Goal: Information Seeking & Learning: Compare options

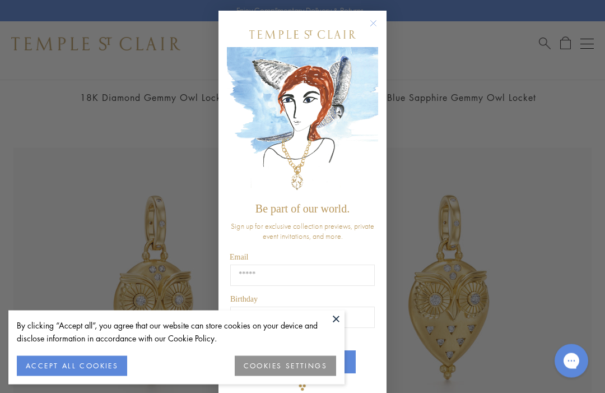
scroll to position [1166, 0]
click at [373, 28] on circle "Close dialog" at bounding box center [373, 23] width 13 height 13
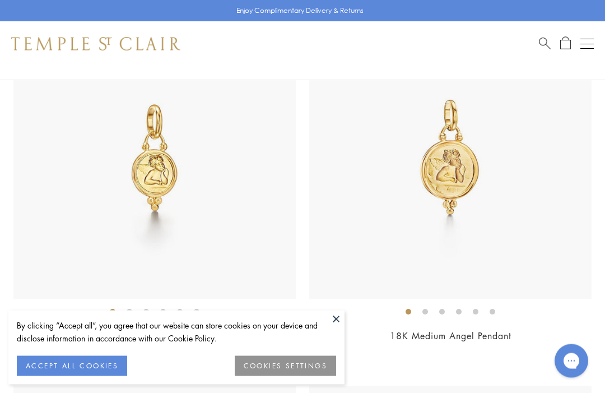
scroll to position [2404, 0]
click at [333, 327] on button at bounding box center [336, 319] width 17 height 17
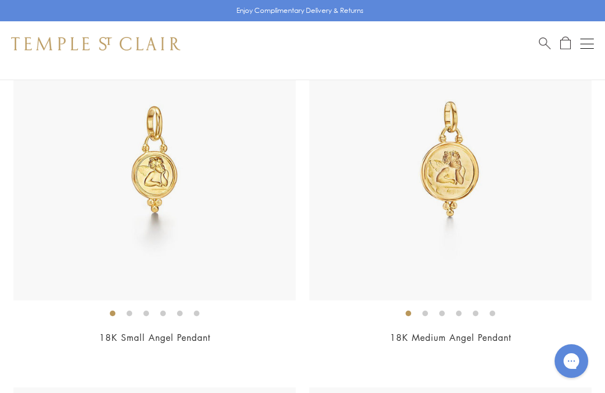
click at [480, 336] on link "18K Medium Angel Pendant" at bounding box center [451, 337] width 122 height 12
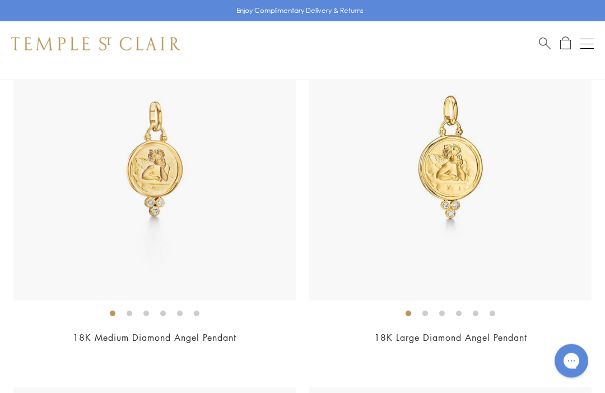
scroll to position [3142, 0]
click at [119, 332] on link "18K Medium Diamond Angel Pendant" at bounding box center [155, 337] width 164 height 12
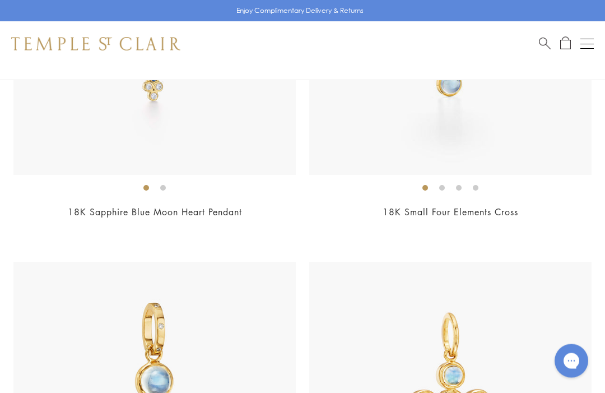
scroll to position [6223, 0]
click at [507, 206] on link "18K Small Four Elements Cross" at bounding box center [451, 212] width 136 height 12
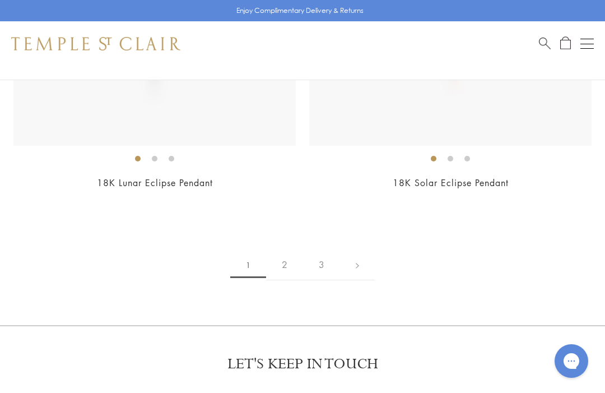
scroll to position [11798, 0]
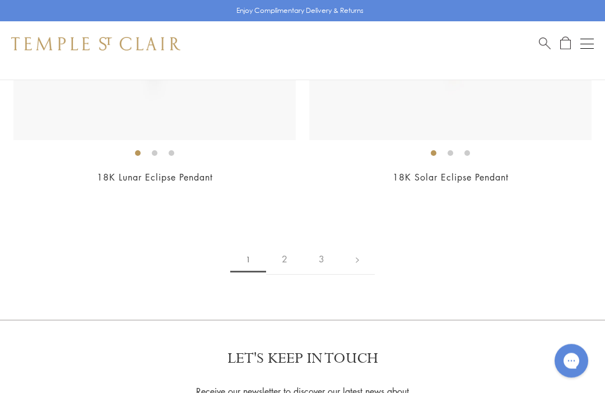
click at [287, 244] on link "2" at bounding box center [284, 259] width 37 height 31
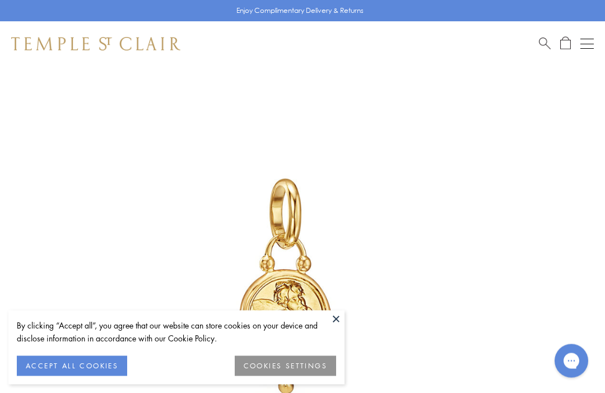
scroll to position [66, 0]
click at [334, 320] on button at bounding box center [336, 319] width 17 height 17
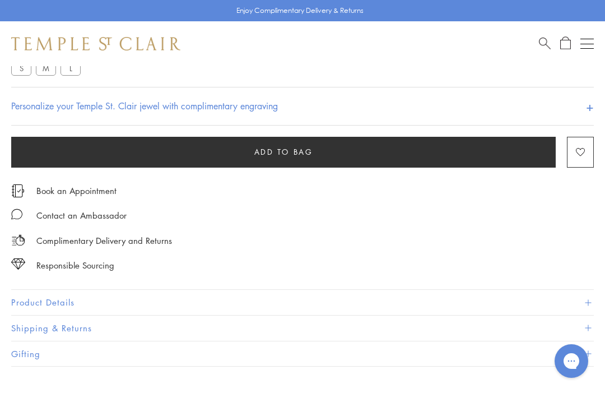
scroll to position [683, 0]
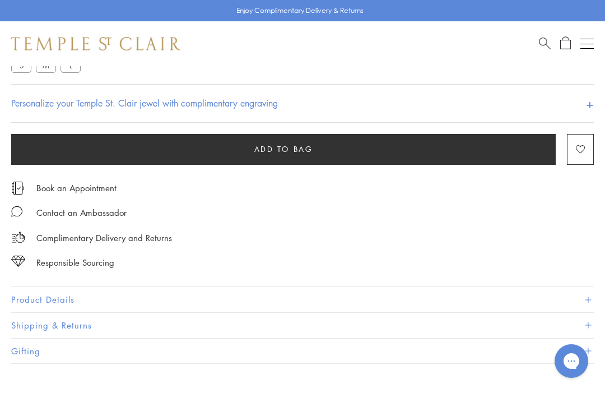
click at [585, 295] on button "Product Details" at bounding box center [302, 299] width 583 height 25
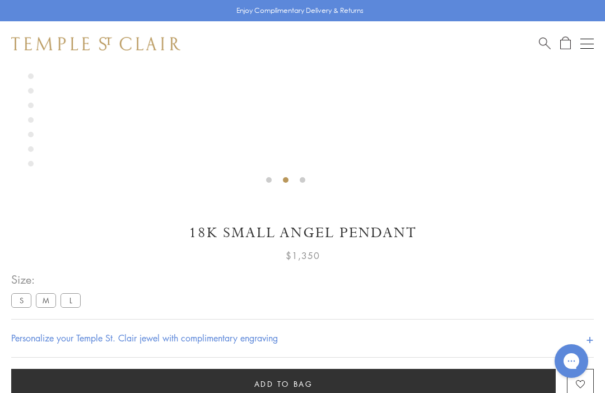
scroll to position [450, 0]
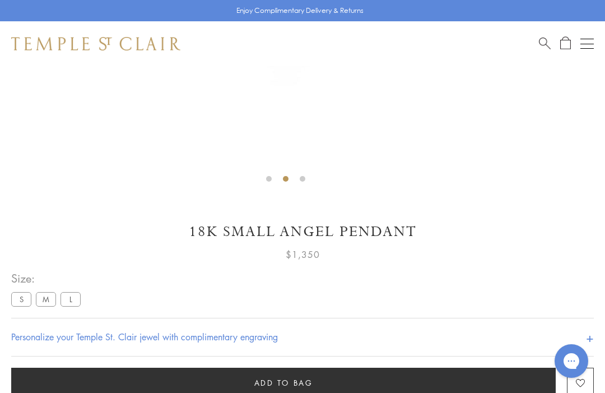
click at [45, 296] on label "M" at bounding box center [46, 299] width 20 height 14
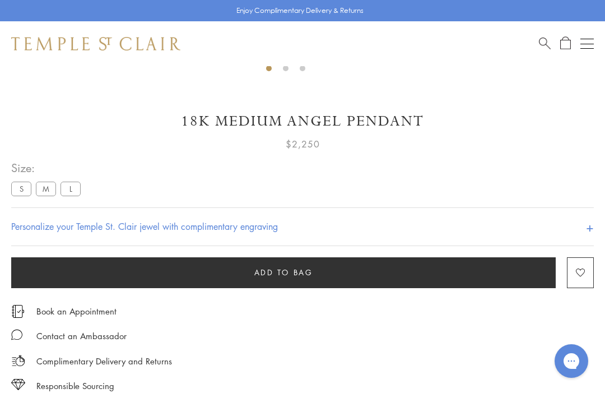
scroll to position [558, 0]
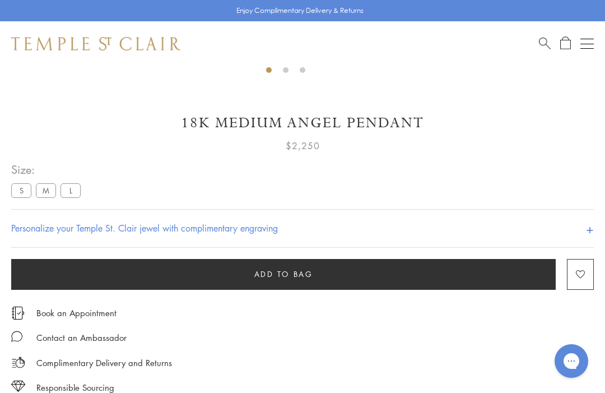
scroll to position [487, 0]
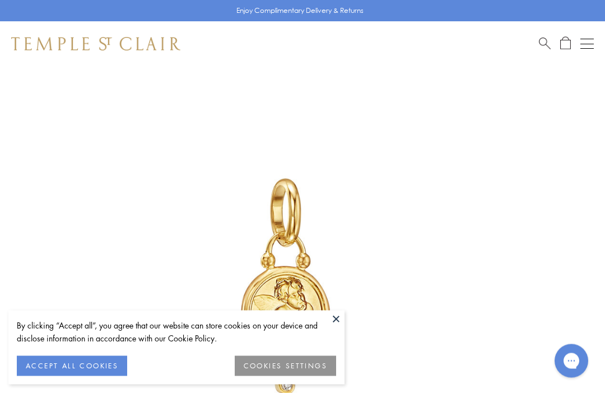
scroll to position [66, 0]
click at [79, 356] on button "ACCEPT ALL COOKIES" at bounding box center [72, 366] width 110 height 20
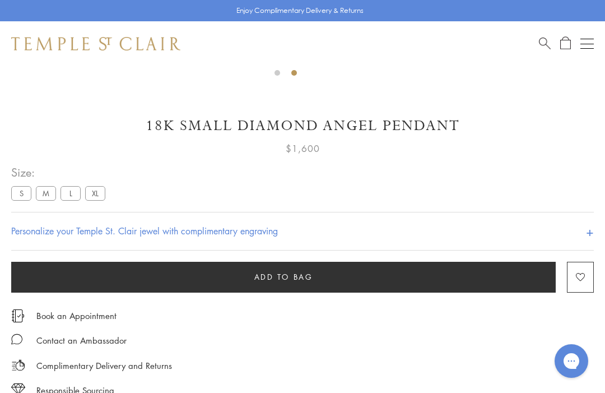
scroll to position [554, 0]
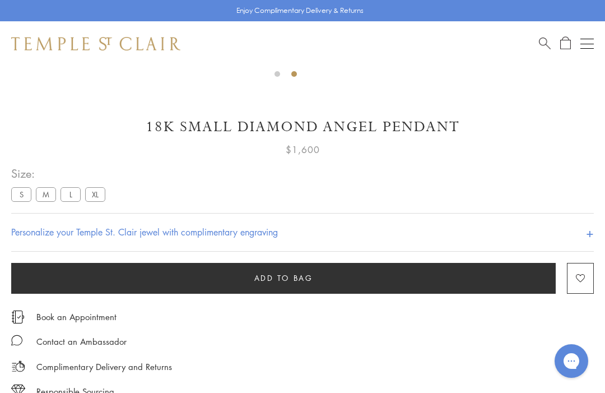
click at [42, 195] on label "M" at bounding box center [46, 194] width 20 height 14
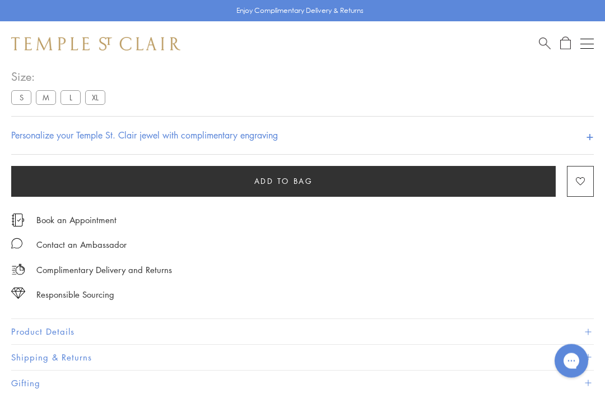
scroll to position [651, 0]
click at [600, 326] on div "18K Medium Diamond Angel Pendant $2,800 Everyone needs a guardian angel. Modele…" at bounding box center [302, 208] width 605 height 376
click at [586, 328] on span at bounding box center [588, 331] width 6 height 6
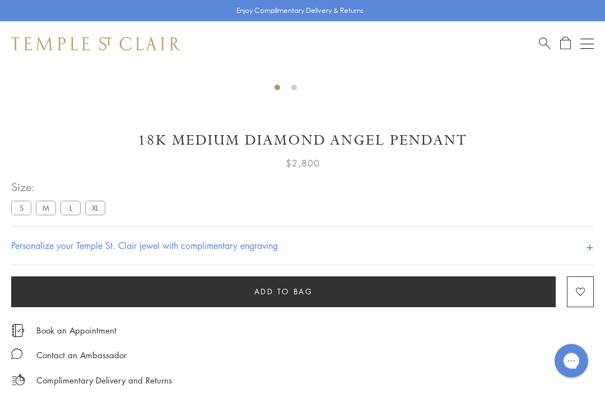
scroll to position [522, 0]
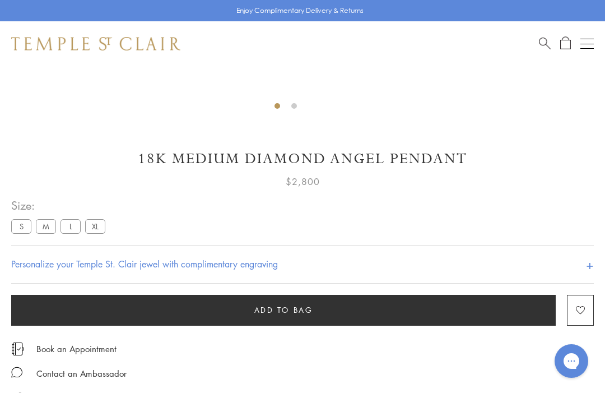
click at [20, 227] on label "S" at bounding box center [21, 226] width 20 height 14
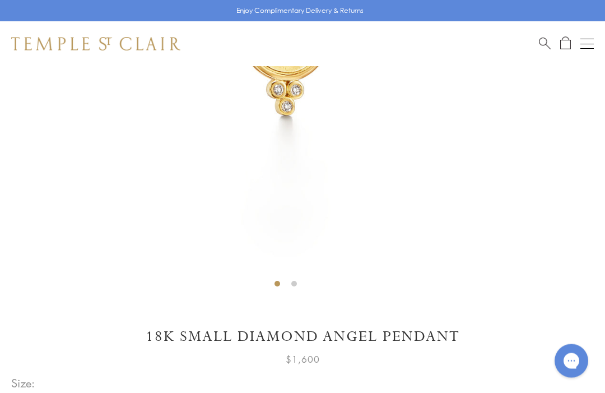
scroll to position [345, 0]
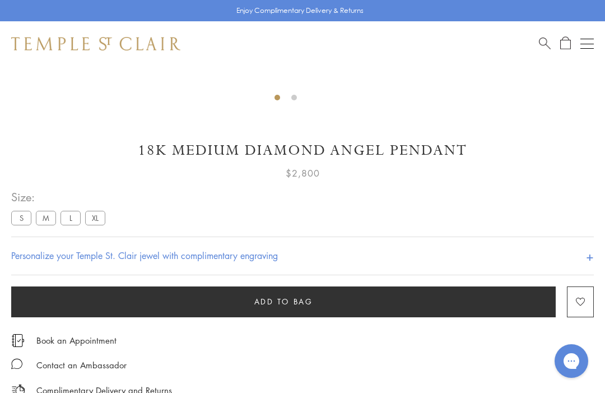
scroll to position [533, 0]
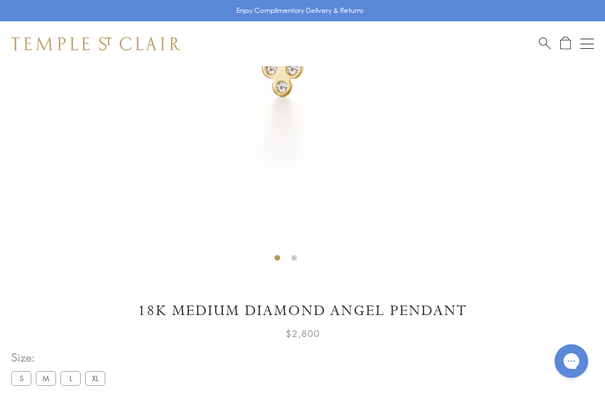
scroll to position [370, 0]
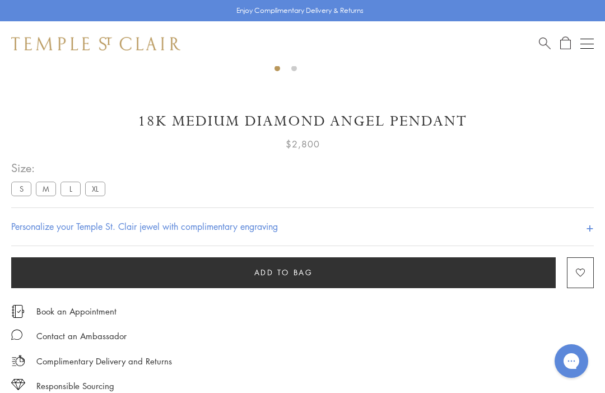
scroll to position [592, 0]
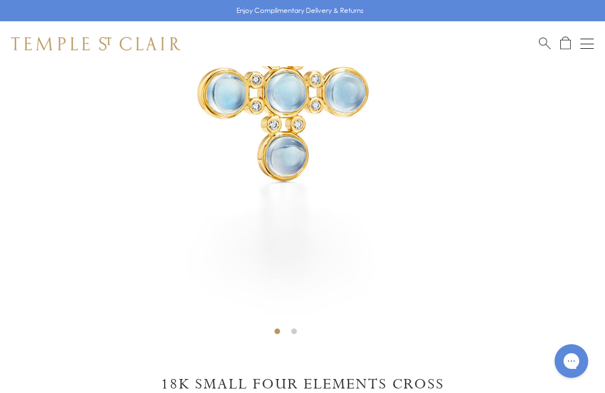
scroll to position [297, 0]
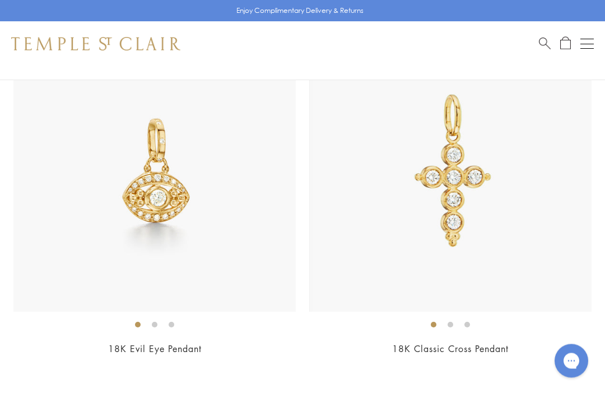
scroll to position [2392, 0]
click at [496, 342] on link "18K Classic Cross Pendant" at bounding box center [450, 348] width 117 height 12
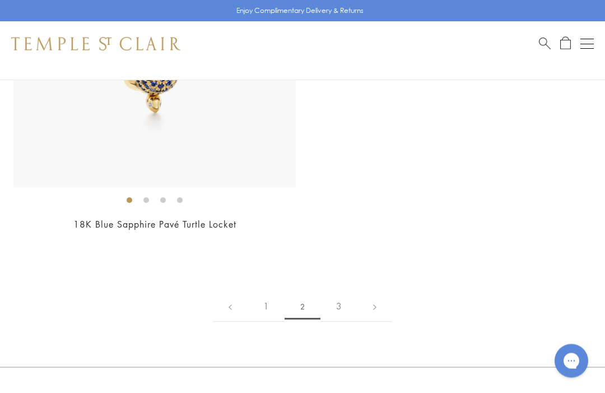
scroll to position [10648, 0]
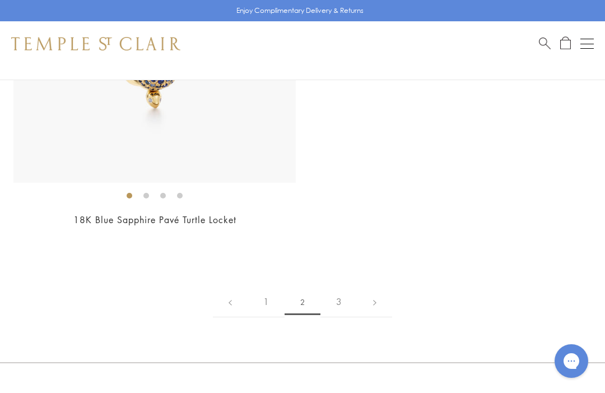
click at [340, 286] on link "3" at bounding box center [339, 301] width 37 height 31
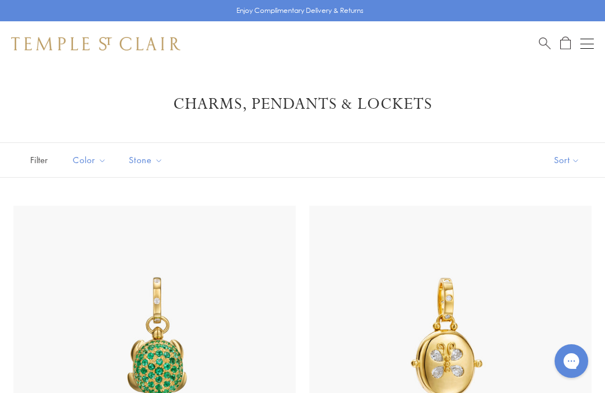
click at [590, 41] on button "Open navigation" at bounding box center [587, 43] width 13 height 13
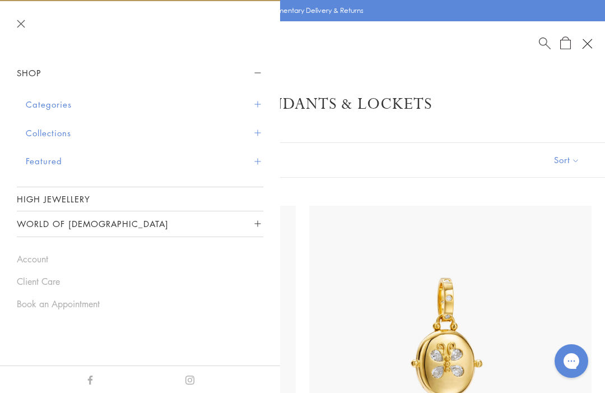
click at [255, 106] on span "Sidebar navigation" at bounding box center [257, 104] width 6 height 6
click at [260, 110] on button "Categories" at bounding box center [145, 104] width 238 height 29
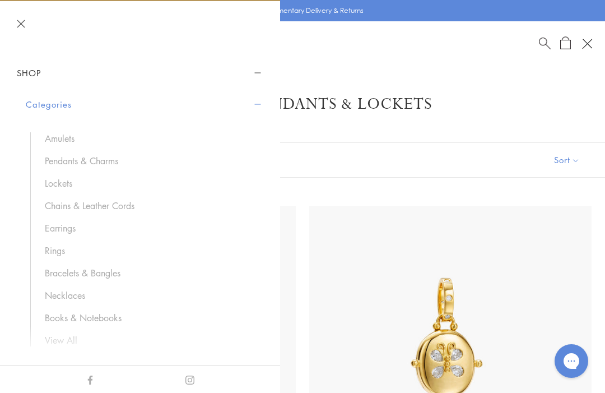
click at [103, 202] on link "Chains & Leather Cords" at bounding box center [148, 206] width 207 height 12
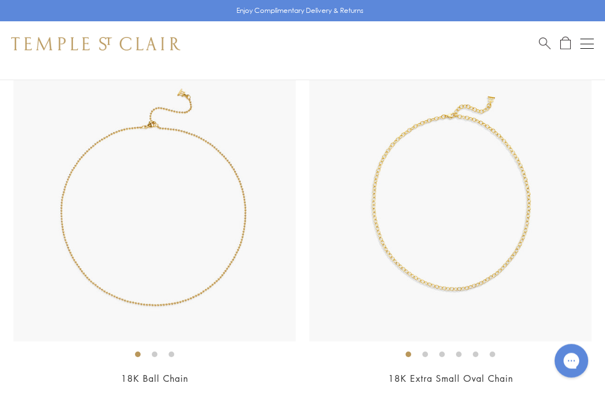
scroll to position [2363, 0]
click at [156, 374] on link "18K Ball Chain" at bounding box center [154, 378] width 67 height 12
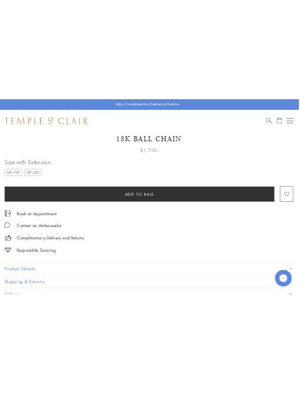
scroll to position [577, 0]
